Goal: Check status: Check status

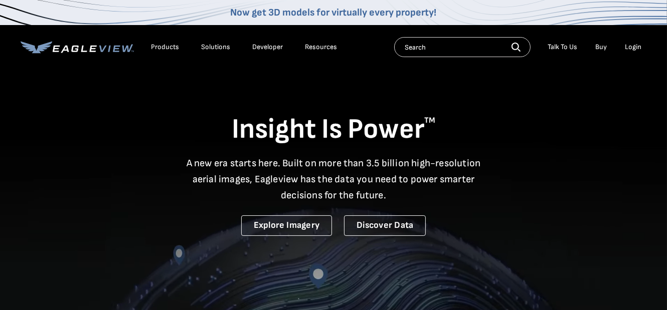
click at [634, 48] on div "Login" at bounding box center [633, 47] width 17 height 9
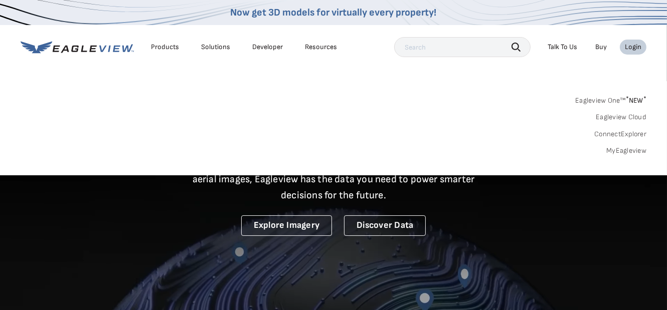
click at [630, 151] on link "MyEagleview" at bounding box center [626, 150] width 40 height 9
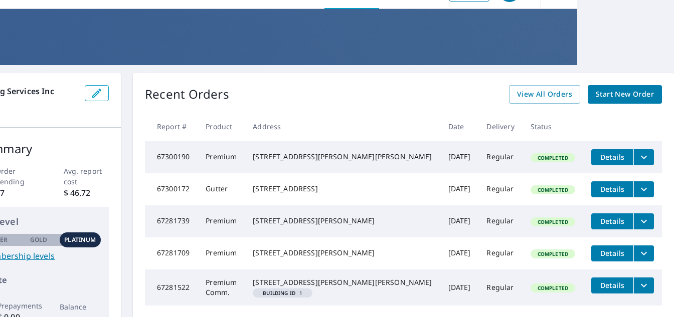
scroll to position [0, 99]
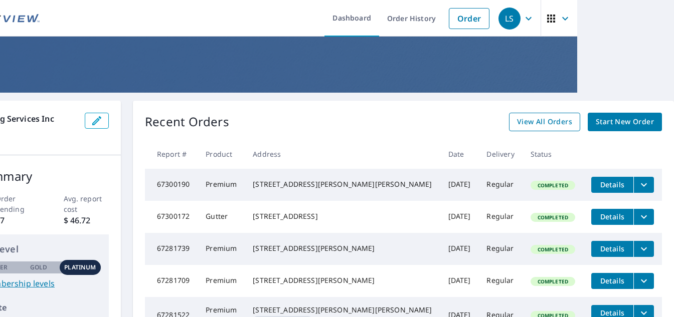
click at [517, 127] on span "View All Orders" at bounding box center [544, 122] width 55 height 13
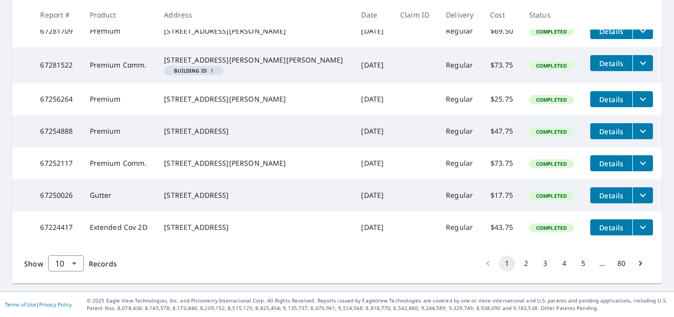
scroll to position [482, 0]
click at [518, 256] on button "2" at bounding box center [526, 264] width 16 height 16
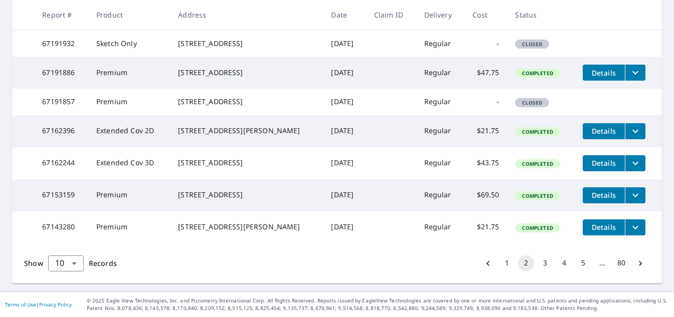
scroll to position [467, 0]
click at [537, 256] on button "3" at bounding box center [545, 264] width 16 height 16
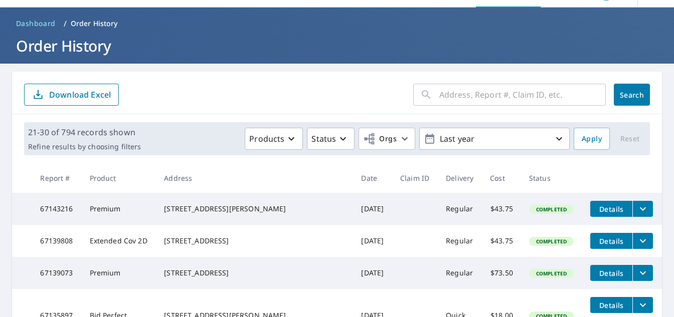
scroll to position [45, 0]
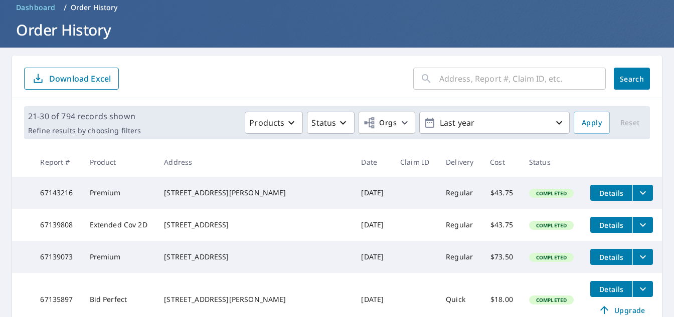
click at [462, 79] on input "text" at bounding box center [522, 79] width 166 height 28
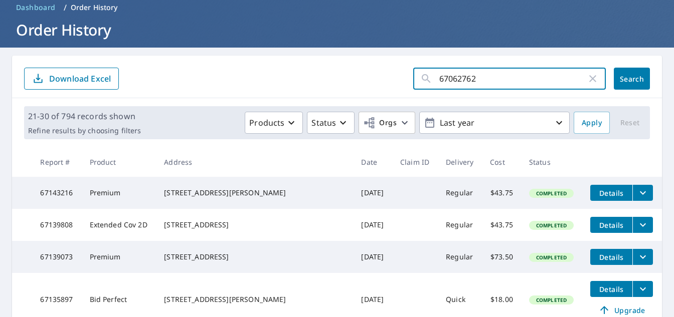
type input "67062762"
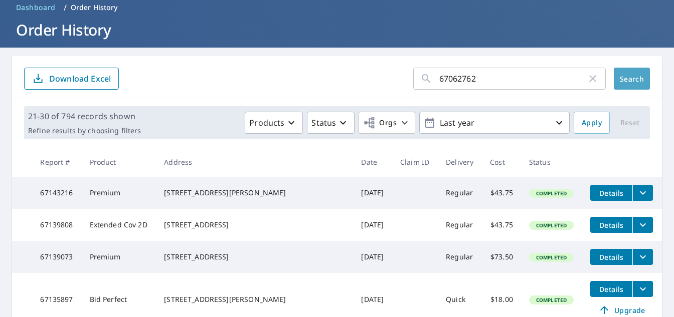
click at [625, 75] on span "Search" at bounding box center [632, 79] width 20 height 10
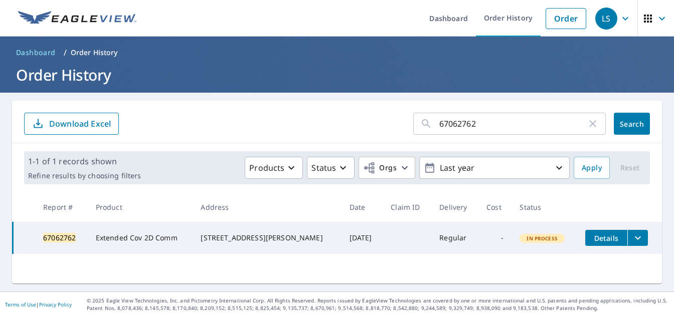
scroll to position [10, 0]
click at [598, 243] on span "Details" at bounding box center [606, 239] width 30 height 10
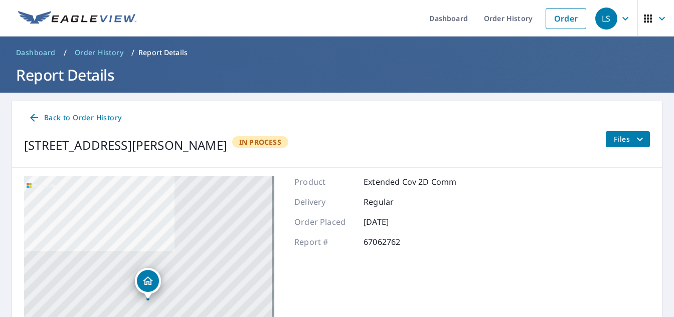
click at [634, 144] on icon "filesDropdownBtn-67062762" at bounding box center [640, 139] width 12 height 12
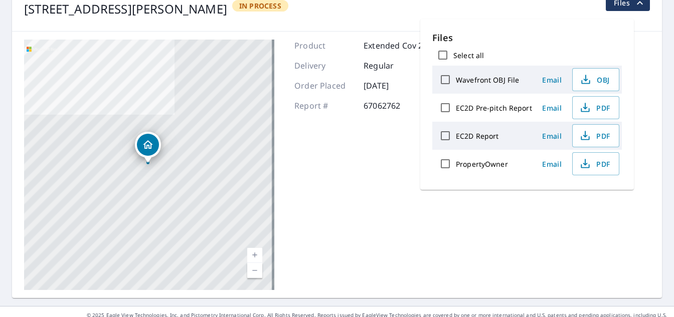
scroll to position [168, 0]
